Goal: Information Seeking & Learning: Learn about a topic

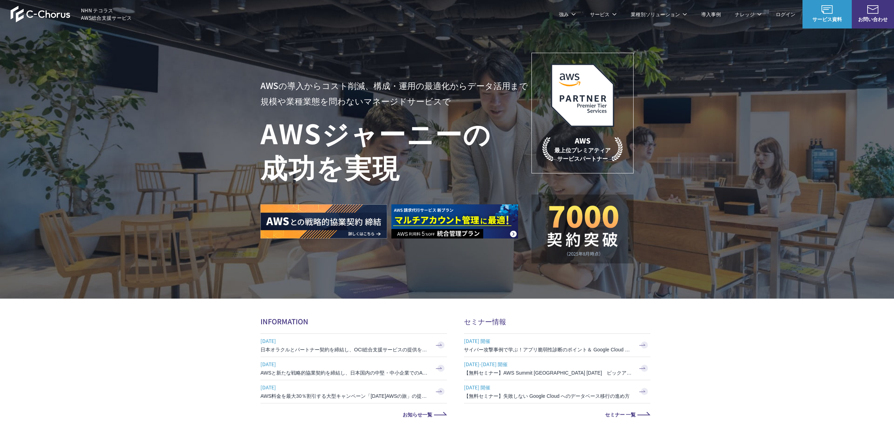
click at [289, 59] on link "AWS請求代行サービス" at bounding box center [291, 59] width 50 height 7
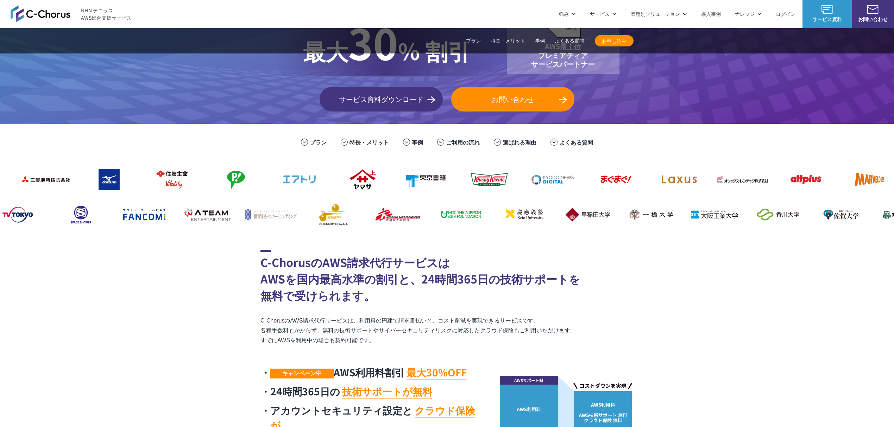
scroll to position [47, 0]
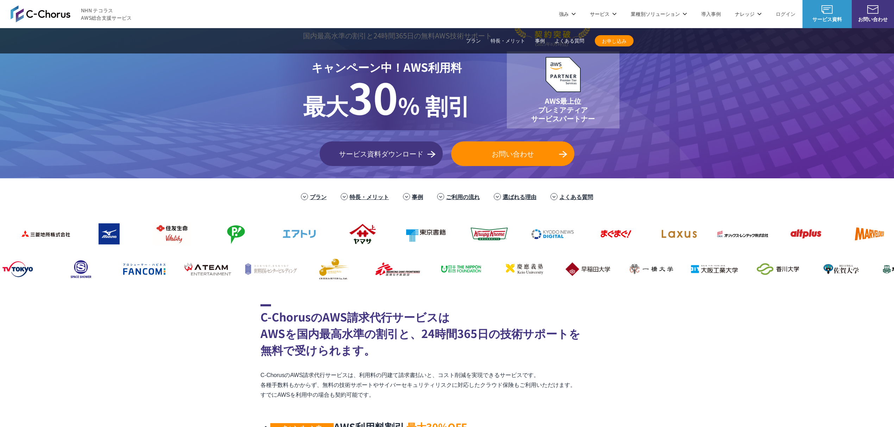
click at [468, 38] on link "プラン" at bounding box center [473, 40] width 15 height 7
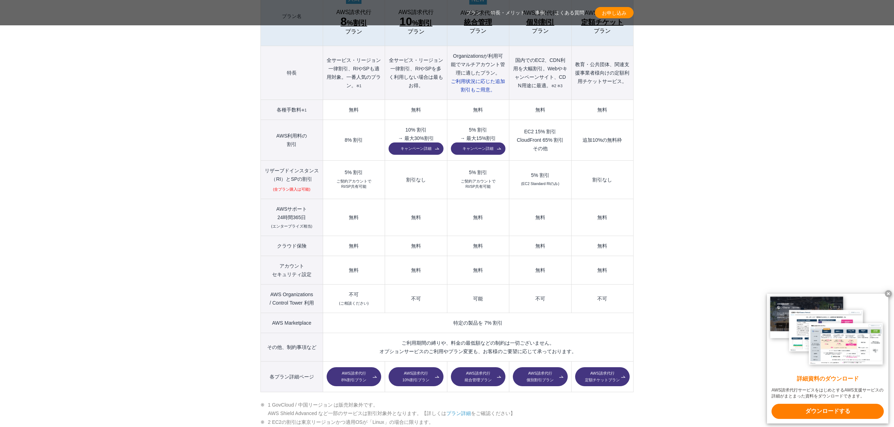
scroll to position [881, 0]
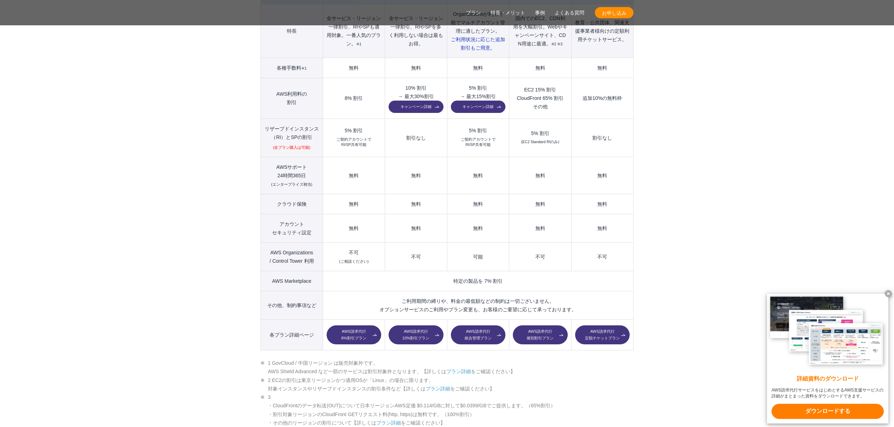
click at [545, 326] on link "AWS請求代行 個別割引プラン" at bounding box center [540, 335] width 55 height 19
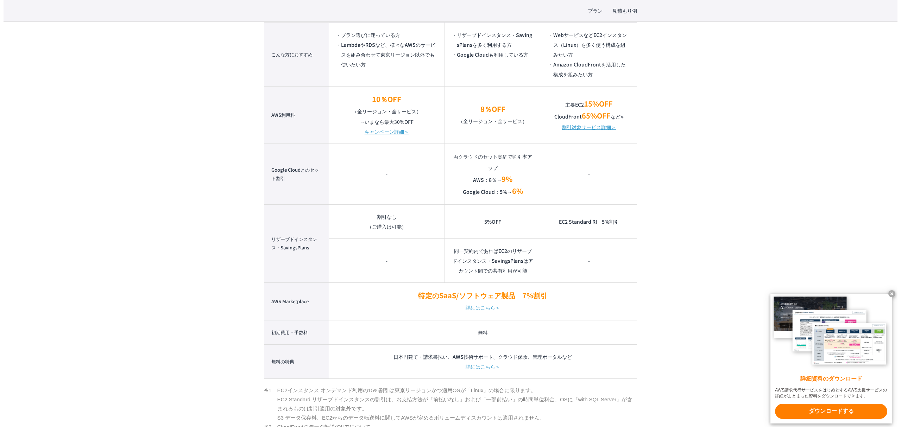
scroll to position [563, 0]
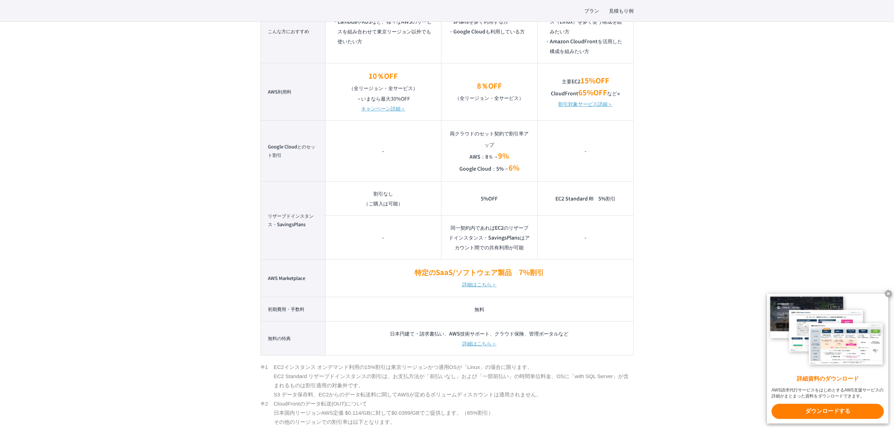
click at [581, 106] on link "割引対象サービス詳細＞" at bounding box center [585, 104] width 54 height 10
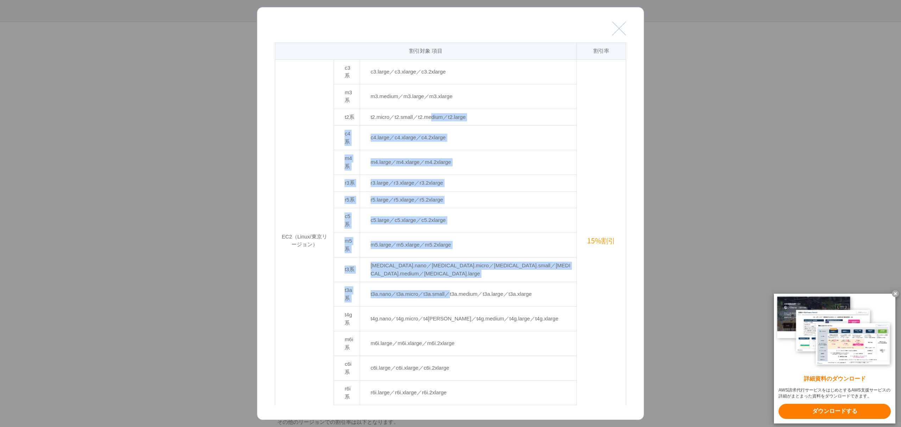
drag, startPoint x: 476, startPoint y: 208, endPoint x: 484, endPoint y: 234, distance: 26.5
click at [484, 234] on tbody "EC2（Linux/東京リージョン） c3系 c3.large／c3.xlarge／c3.2xlarge 15%割引 m3系 m3.medium／m3.lar…" at bounding box center [450, 308] width 351 height 498
click at [484, 282] on td "t3a.nano／t3a.micro／t3a.small／t3a.medium／t3a.large／t3a.xlarge" at bounding box center [468, 294] width 217 height 25
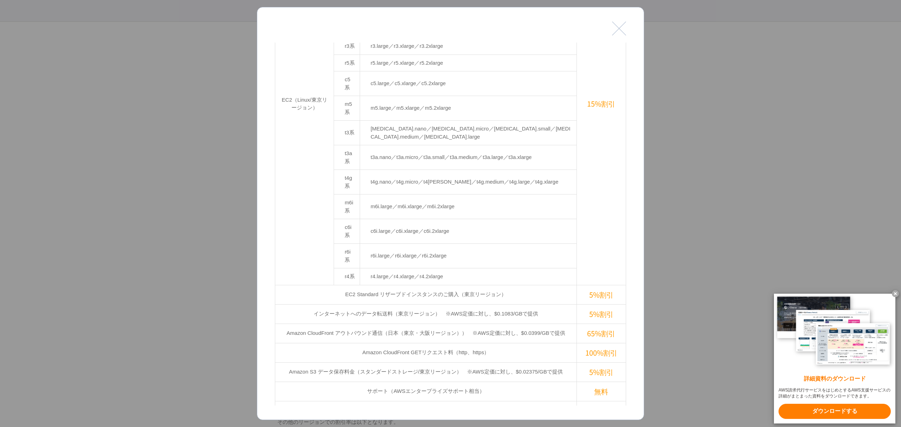
scroll to position [141, 0]
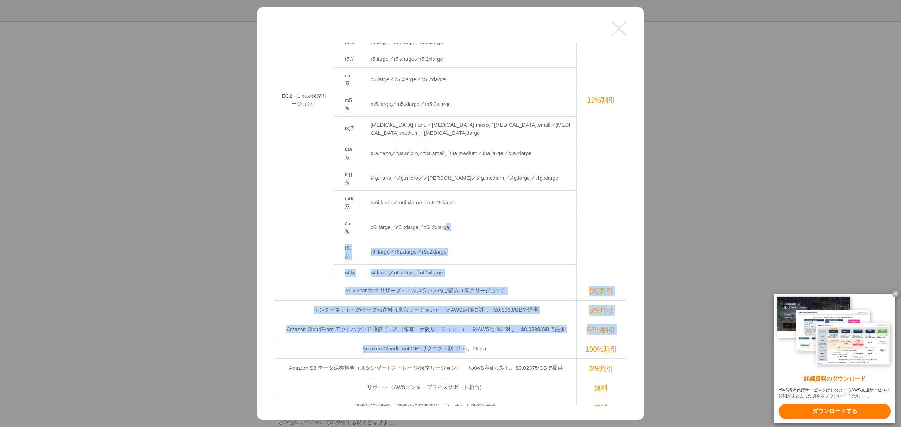
drag, startPoint x: 473, startPoint y: 195, endPoint x: 464, endPoint y: 282, distance: 87.8
click at [464, 282] on tbody "EC2（Linux/東京リージョン） c3系 c3.large／c3.xlarge／c3.2xlarge 15%割引 m3系 m3.medium／m3.lar…" at bounding box center [450, 168] width 351 height 498
click at [464, 339] on td "Amazon CloudFront GETリクエスト料（http、https）" at bounding box center [426, 348] width 302 height 19
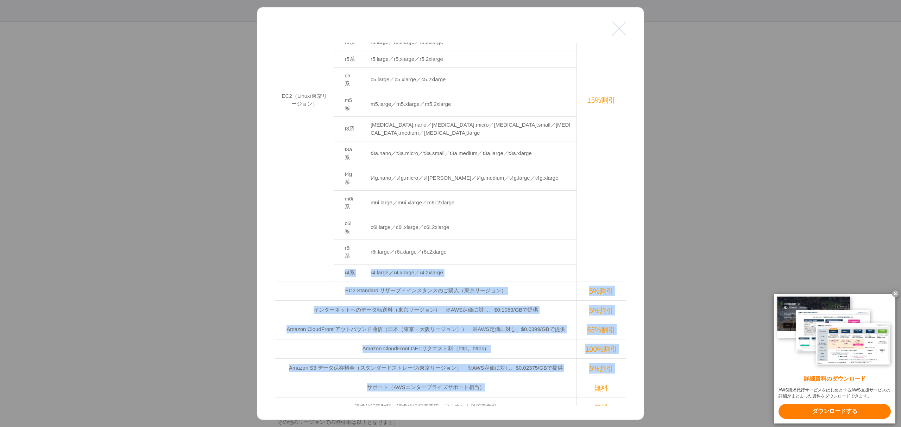
drag, startPoint x: 492, startPoint y: 322, endPoint x: 492, endPoint y: 333, distance: 10.2
click at [492, 333] on tbody "EC2（Linux/東京リージョン） c3系 c3.large／c3.xlarge／c3.2xlarge 15%割引 m3系 m3.medium／m3.lar…" at bounding box center [450, 168] width 351 height 498
click at [492, 378] on td "サポート（AWSエンタープライズサポート相当）" at bounding box center [426, 387] width 302 height 19
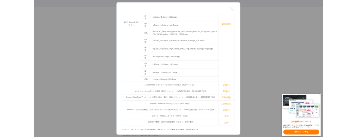
scroll to position [188, 0]
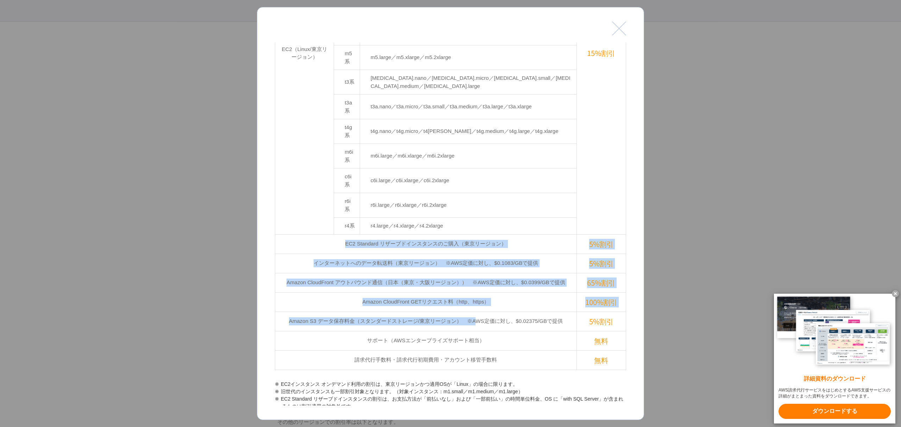
drag, startPoint x: 474, startPoint y: 257, endPoint x: 475, endPoint y: 284, distance: 26.8
click at [475, 284] on tbody "EC2（Linux/東京リージョン） c3系 c3.large／c3.xlarge／c3.2xlarge 15%割引 m3系 m3.medium／m3.lar…" at bounding box center [450, 121] width 351 height 498
click at [475, 331] on td "サポート（AWSエンタープライズサポート相当）" at bounding box center [426, 340] width 302 height 19
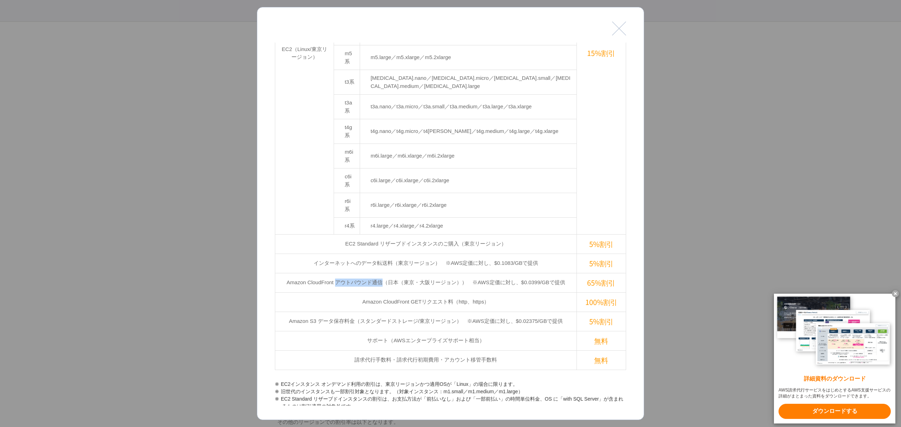
drag, startPoint x: 335, startPoint y: 210, endPoint x: 380, endPoint y: 212, distance: 45.4
click at [380, 273] on td "Amazon CloudFront アウトバウンド通信（日本（東京・大阪リージョン））　※AWS定価に対し、$0.0399/GBで提供" at bounding box center [426, 282] width 302 height 19
copy td "アウトバウンド通信"
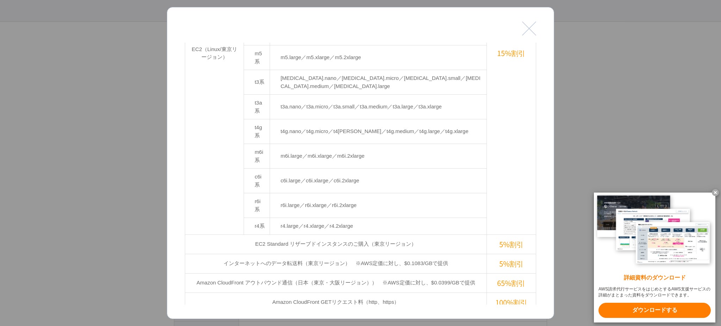
click at [412, 273] on td "Amazon CloudFront アウトバウンド通信（日本（東京・大阪リージョン））　※AWS定価に対し、$0.0399/GBで提供" at bounding box center [336, 282] width 302 height 19
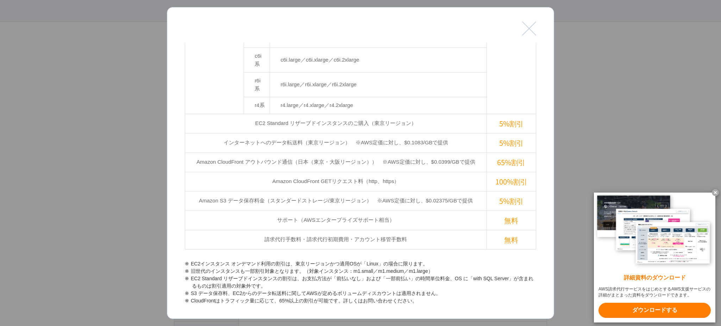
scroll to position [338, 0]
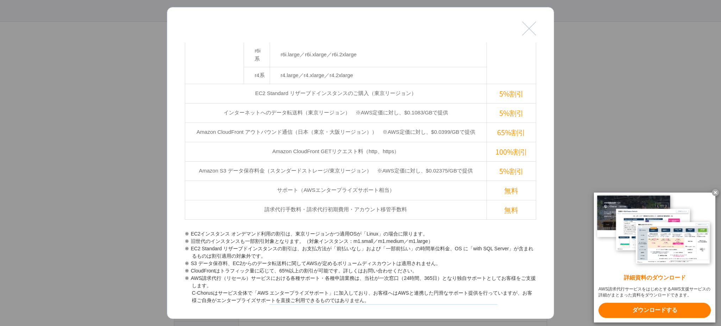
drag, startPoint x: 286, startPoint y: 241, endPoint x: 281, endPoint y: 248, distance: 9.6
click at [281, 304] on li "CloudFront割引対象のリージョンは日本、米国、メキシコ、カナダ、ヨーロッパ、イスラエル、シンガポール、インドネシア、マレーシア、韓国、台湾、香港、フィ…" at bounding box center [360, 315] width 351 height 22
copy li "日本、米国、メキシコ、カナダ、ヨーロッパ、イスラエル、シンガポール、インドネシア、マレーシア、韓国、台湾、香港、フィリピン、タイ、ベトナム"
click at [335, 275] on li "AWS請求代行（リセール）サービスにおける各種サポート・各種申請業務は、当社が一次窓口（24時間、365日）となり独自サポートとしてお客様をご支援します。 C…" at bounding box center [360, 290] width 351 height 30
